Goal: Information Seeking & Learning: Understand process/instructions

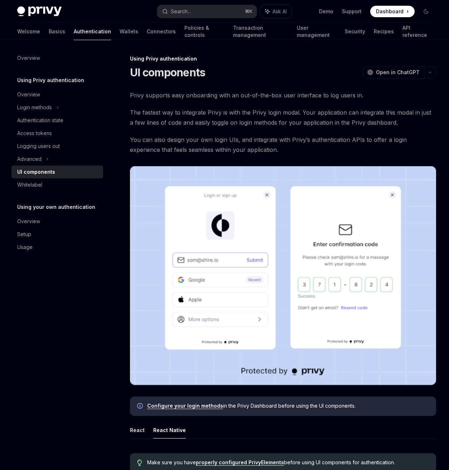
scroll to position [168, 0]
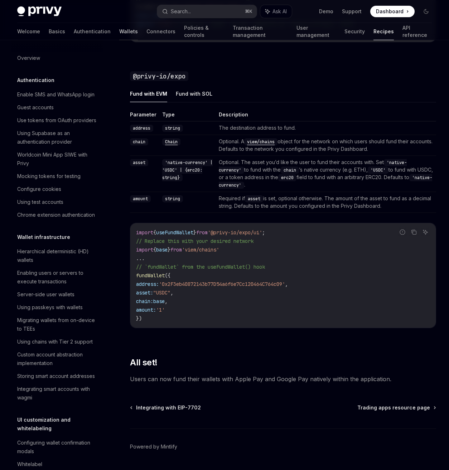
click at [119, 32] on link "Wallets" at bounding box center [128, 31] width 19 height 17
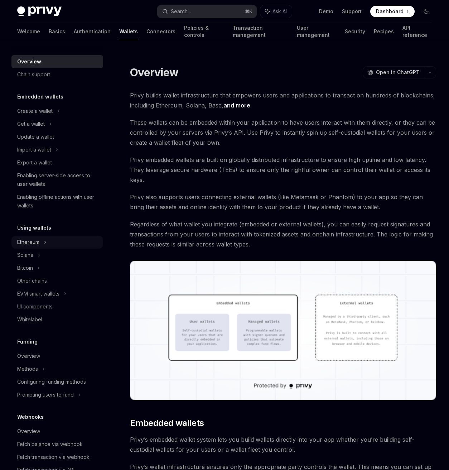
click at [33, 245] on div "Ethereum" at bounding box center [28, 242] width 22 height 9
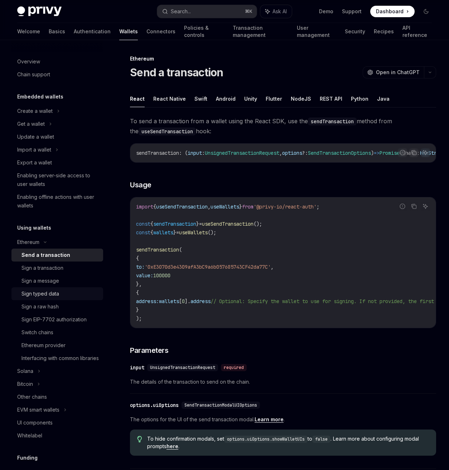
click at [50, 293] on div "Sign typed data" at bounding box center [40, 293] width 38 height 9
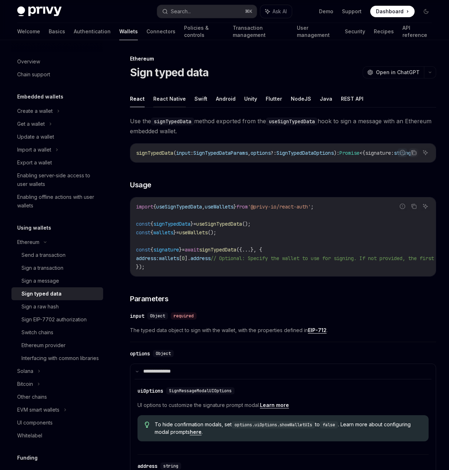
click at [177, 99] on button "React Native" at bounding box center [169, 98] width 33 height 17
type textarea "*"
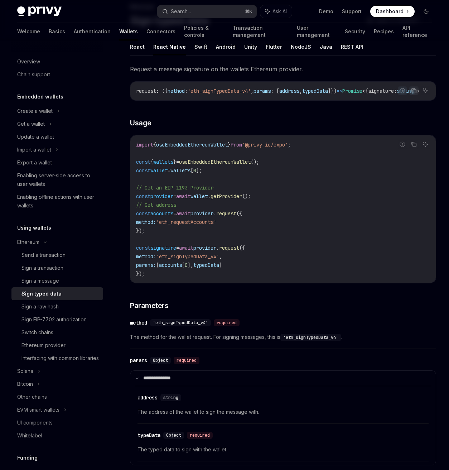
scroll to position [52, 0]
click at [174, 275] on code "import { useEmbeddedEthereumWallet } from '@privy-io/expo' ; const { wallets } …" at bounding box center [283, 210] width 294 height 138
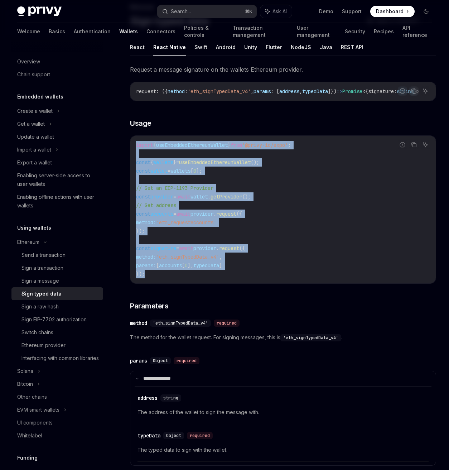
drag, startPoint x: 153, startPoint y: 278, endPoint x: 123, endPoint y: 139, distance: 141.8
click at [123, 139] on div "Ethereum Sign typed data OpenAI Open in ChatGPT OpenAI Open in ChatGPT React Re…" at bounding box center [215, 326] width 443 height 646
copy code "import { useEmbeddedEthereumWallet } from '@privy-io/expo' ; const { wallets } …"
